Goal: Task Accomplishment & Management: Manage account settings

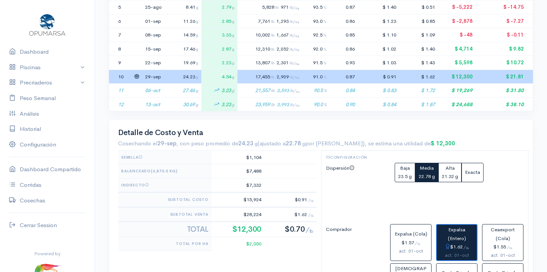
scroll to position [57, 425]
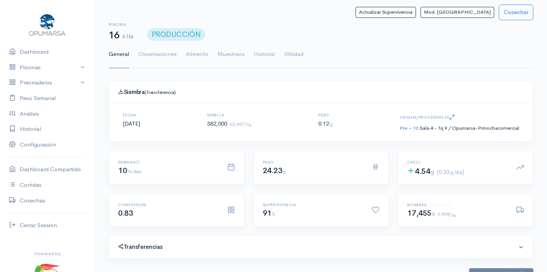
scroll to position [114, 233]
click at [416, 10] on button "Actualizar Supervivencia" at bounding box center [385, 12] width 60 height 11
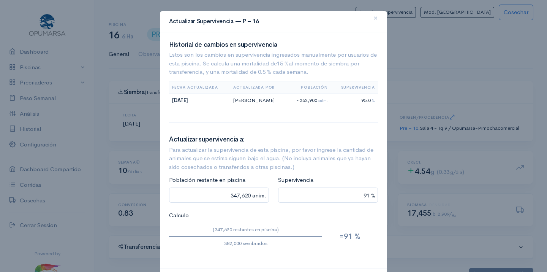
click at [373, 99] on span "%" at bounding box center [372, 100] width 3 height 5
click at [371, 193] on input "91 %" at bounding box center [328, 195] width 100 height 16
type input "91 %"
type input "34,380 anim."
type input "9 %"
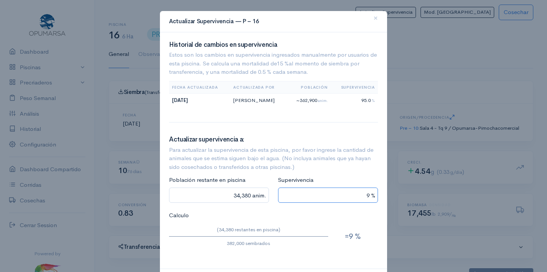
type input "0 anim."
type input "26,740 anim."
type input "7 %"
type input "286,500 anim."
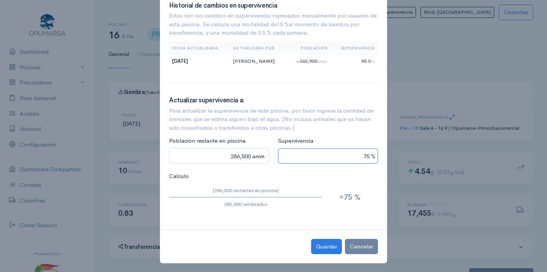
scroll to position [39, 0]
type input "75 %"
click at [330, 242] on button "Guardar" at bounding box center [326, 247] width 31 height 16
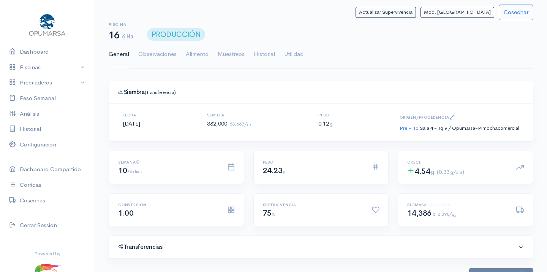
scroll to position [114, 233]
click at [293, 51] on link "Utilidad" at bounding box center [293, 54] width 19 height 27
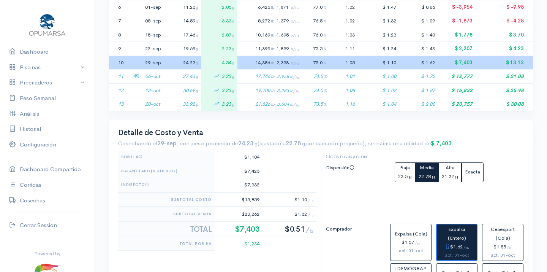
scroll to position [254, 0]
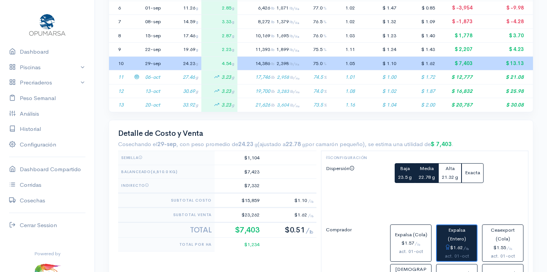
click at [405, 166] on span "Baja" at bounding box center [405, 168] width 10 height 6
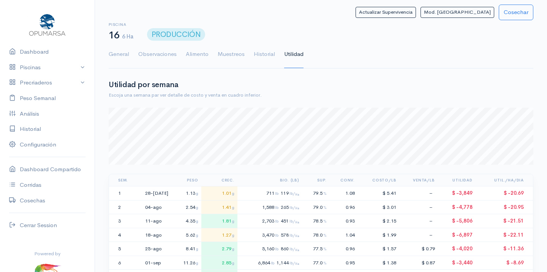
scroll to position [0, 0]
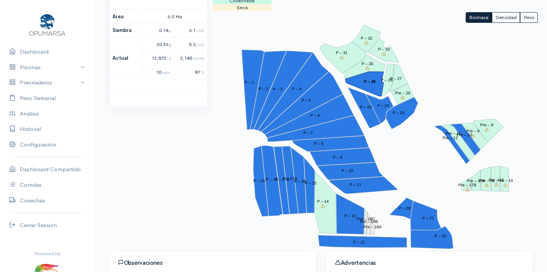
scroll to position [105, 0]
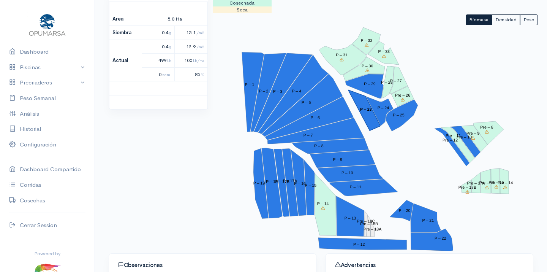
click at [368, 107] on tspan "P – 23" at bounding box center [366, 109] width 12 height 5
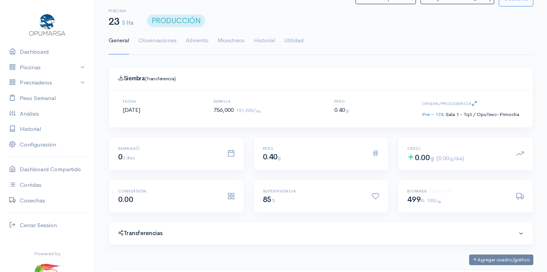
scroll to position [114, 233]
click at [297, 38] on link "Utilidad" at bounding box center [293, 40] width 19 height 27
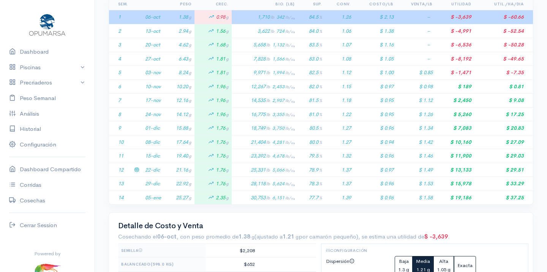
scroll to position [178, 0]
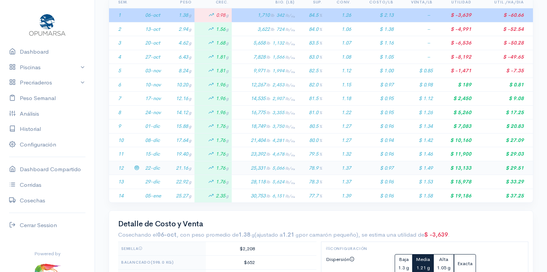
click at [308, 163] on td "78.9 %" at bounding box center [311, 168] width 27 height 14
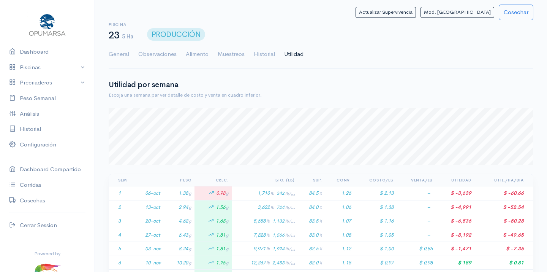
scroll to position [0, 0]
click at [39, 49] on link "Dashboard" at bounding box center [47, 52] width 95 height 16
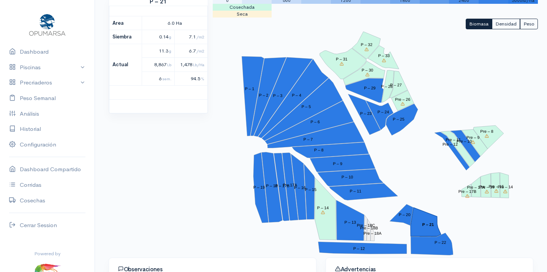
scroll to position [101, 0]
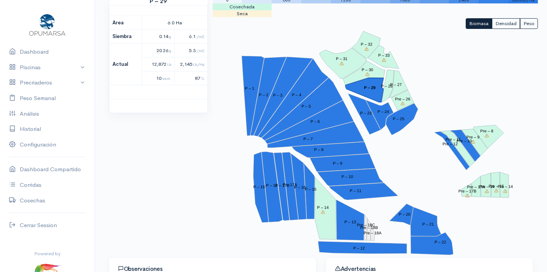
click at [366, 87] on tspan "P – 29" at bounding box center [370, 87] width 12 height 5
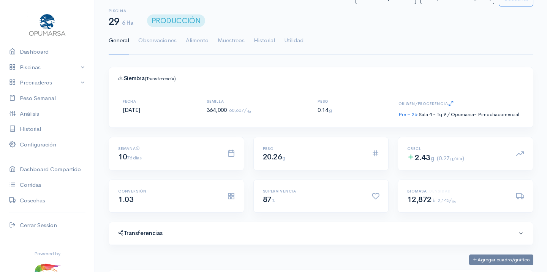
scroll to position [114, 233]
click at [309, 52] on ul "General Observaciones Alimento Muestreos Historial Utilidad" at bounding box center [321, 40] width 425 height 27
click at [294, 38] on link "Utilidad" at bounding box center [293, 40] width 19 height 27
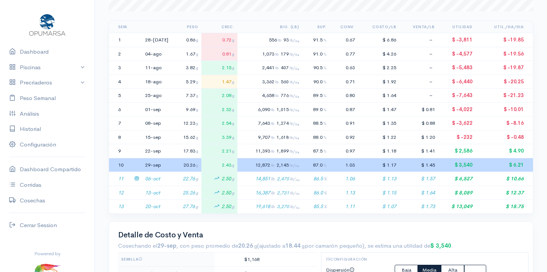
scroll to position [153, 0]
click at [306, 171] on td "86.5 %" at bounding box center [315, 178] width 27 height 14
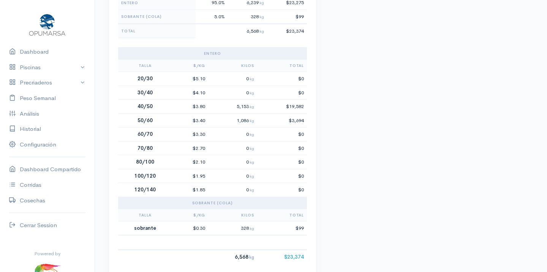
scroll to position [684, 0]
